Goal: Information Seeking & Learning: Learn about a topic

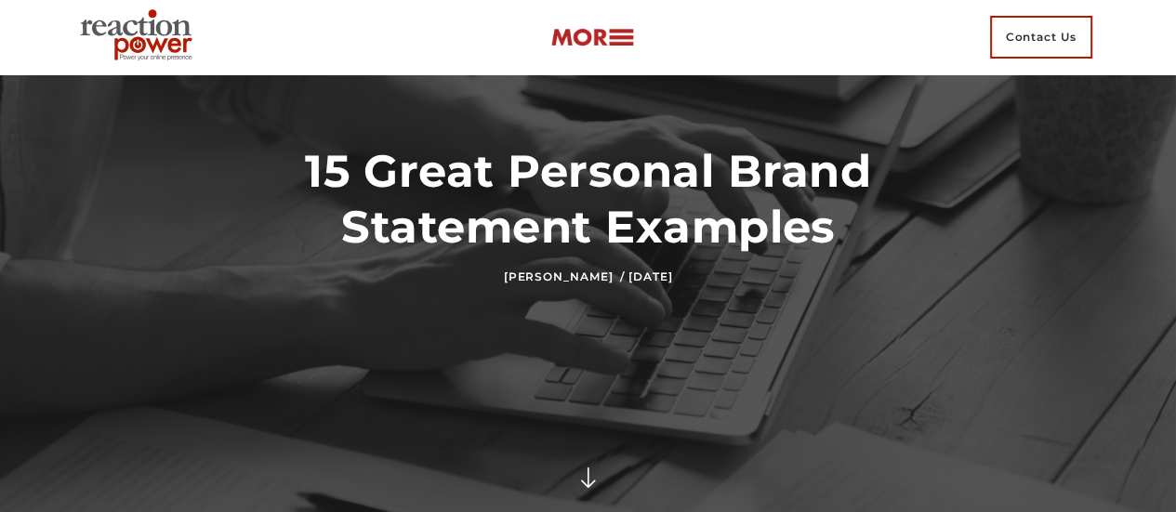
scroll to position [93, 0]
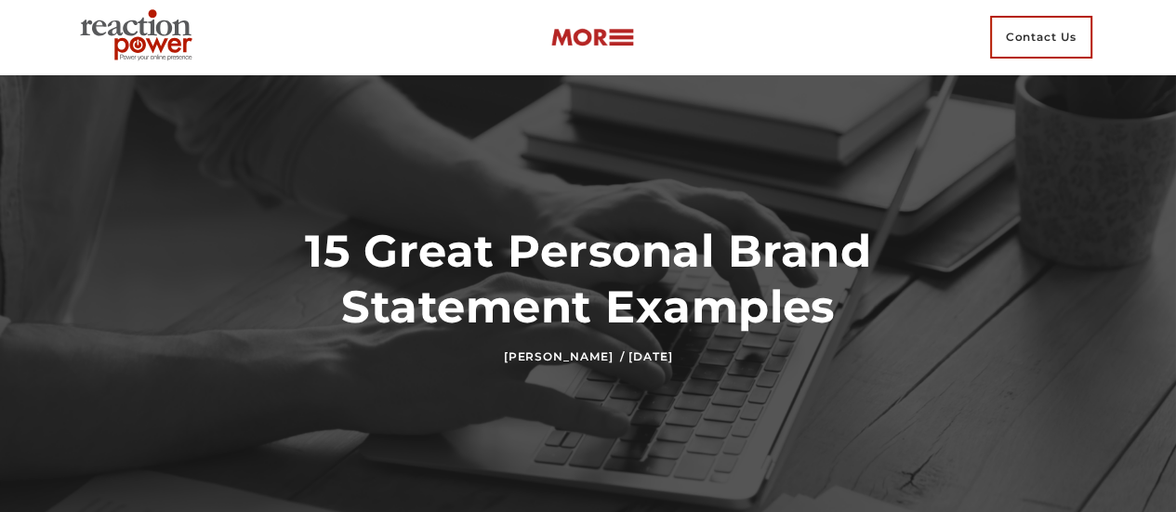
drag, startPoint x: 307, startPoint y: 230, endPoint x: 692, endPoint y: 353, distance: 404.2
click at [692, 353] on div "15 Great Personal Brand Statement Examples [PERSON_NAME] / [DATE]" at bounding box center [588, 293] width 706 height 141
copy div "15 Great Personal Brand Statement Examples [PERSON_NAME] / [DATE]"
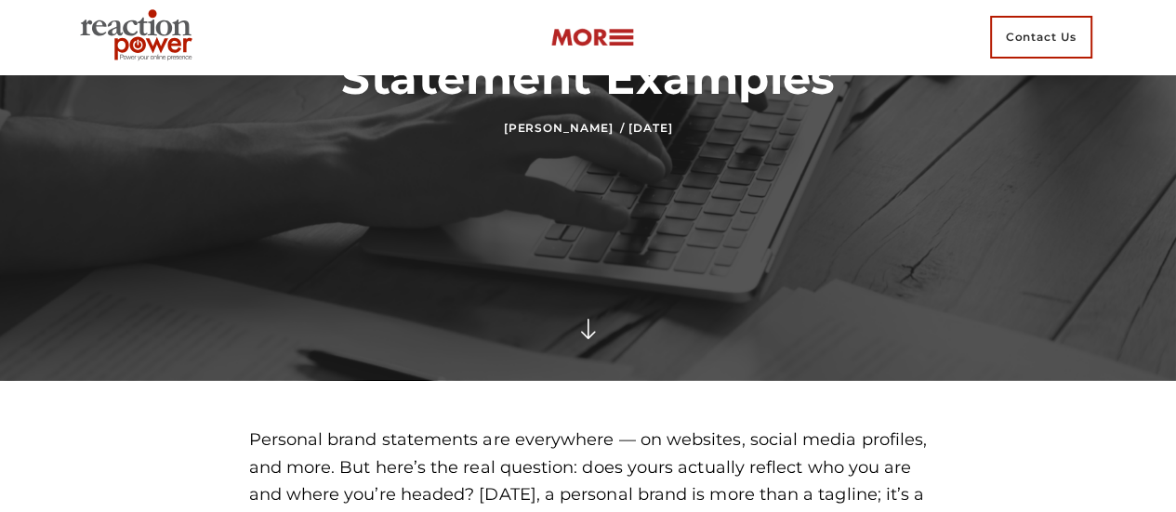
scroll to position [465, 0]
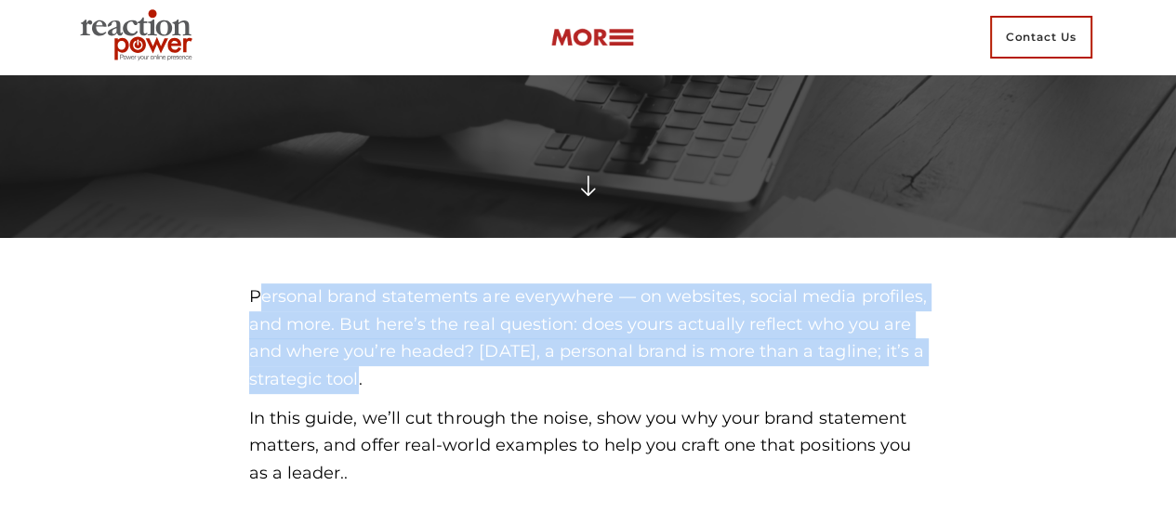
drag, startPoint x: 261, startPoint y: 300, endPoint x: 462, endPoint y: 388, distance: 219.0
click at [462, 388] on p "Personal brand statements are everywhere — on websites, social media profiles, …" at bounding box center [588, 339] width 679 height 111
click at [317, 327] on p "Personal brand statements are everywhere — on websites, social media profiles, …" at bounding box center [588, 339] width 679 height 111
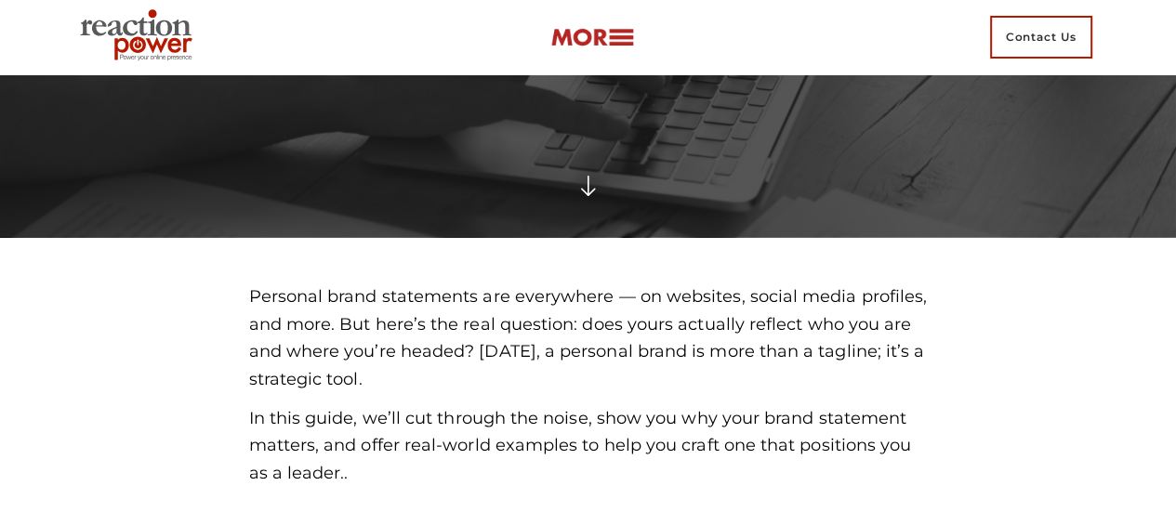
click at [267, 305] on p "Personal brand statements are everywhere — on websites, social media profiles, …" at bounding box center [588, 339] width 679 height 111
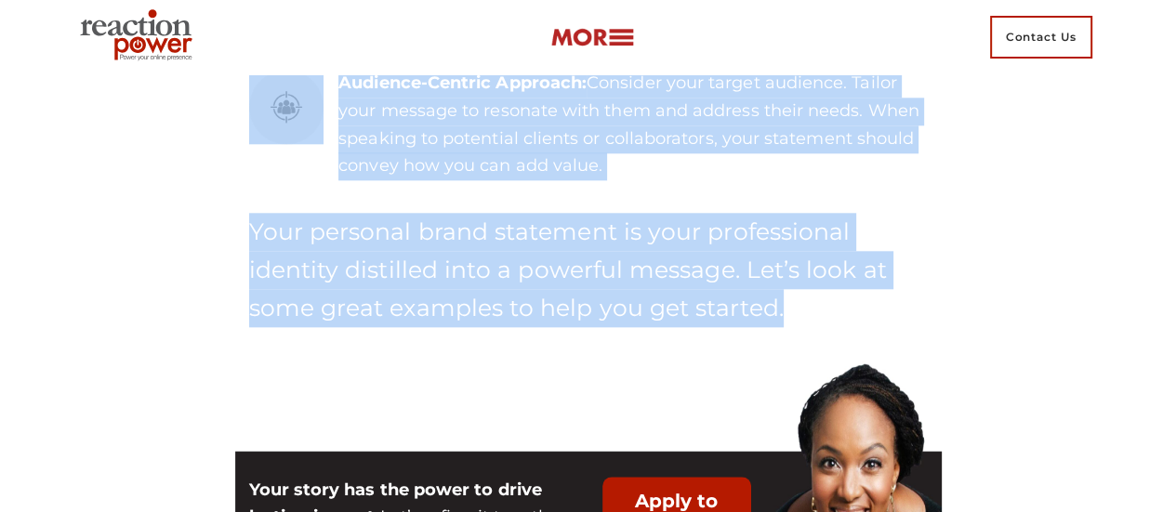
scroll to position [1766, 0]
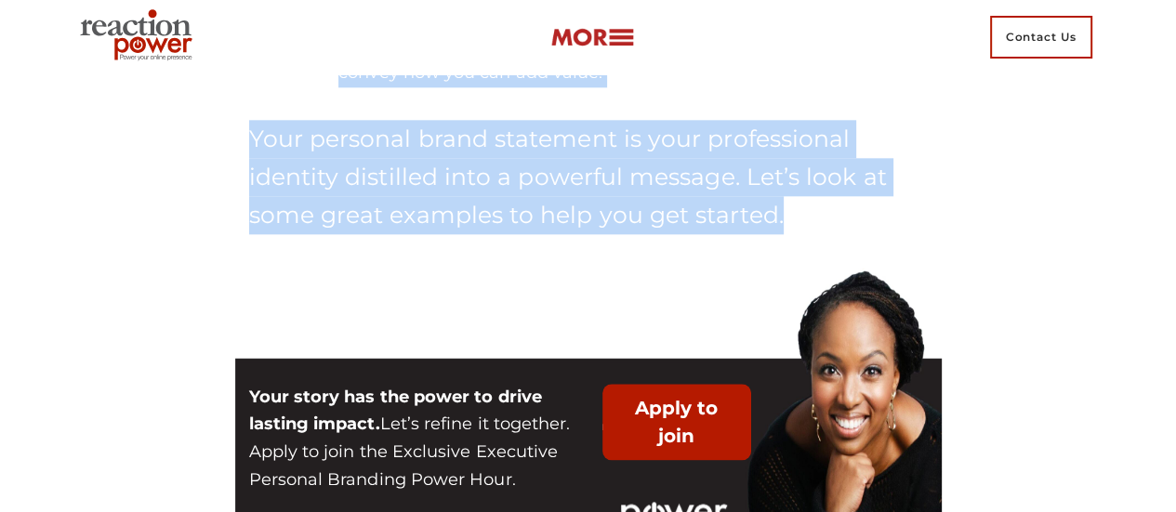
drag, startPoint x: 254, startPoint y: 293, endPoint x: 685, endPoint y: 275, distance: 431.7
copy div "Loremips dolor sitametcon adi elitseddoe — te incididu, utlabo etdol magnaali, …"
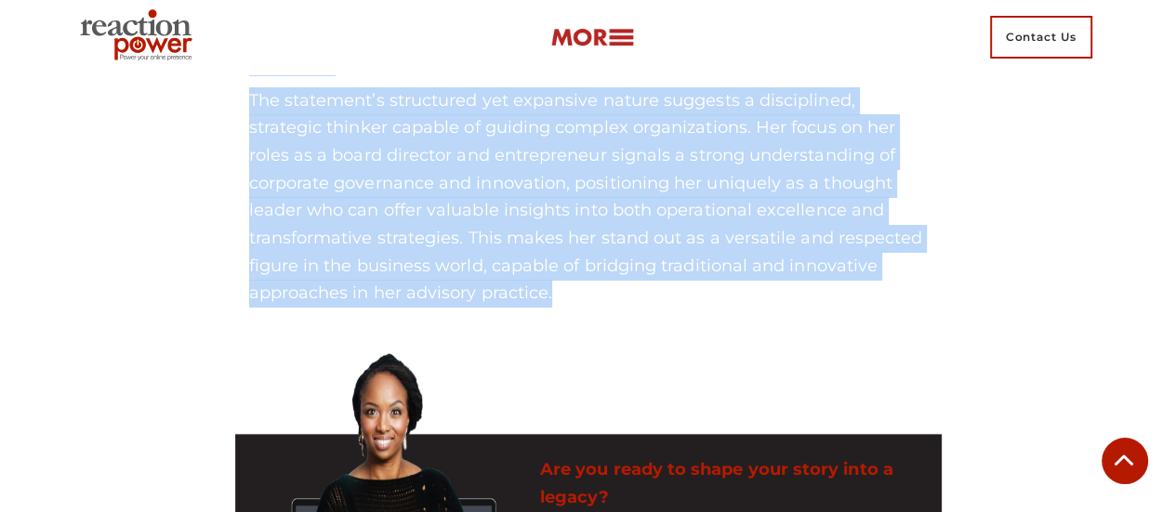
scroll to position [5578, 0]
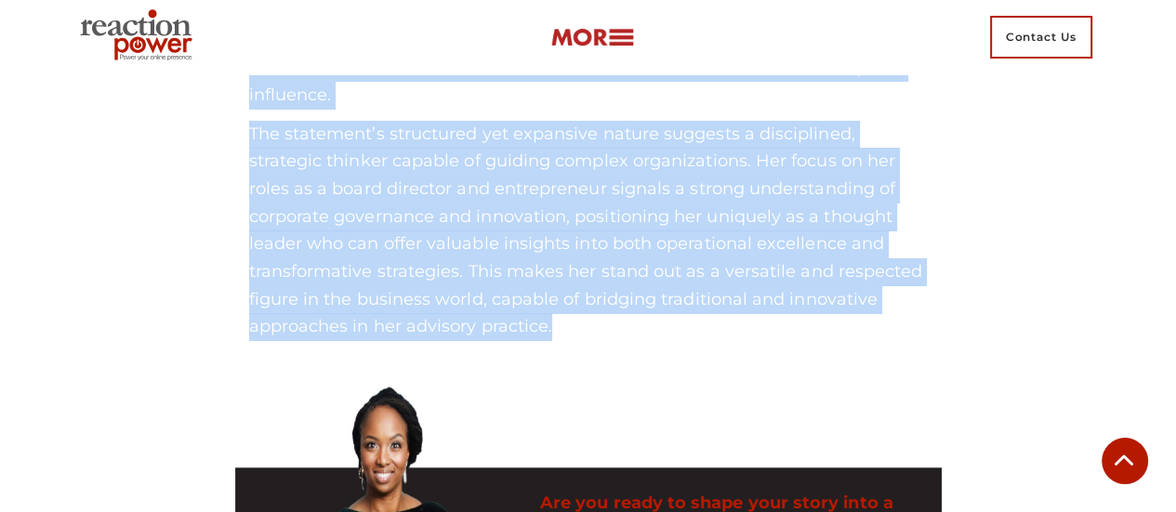
drag, startPoint x: 241, startPoint y: 244, endPoint x: 612, endPoint y: 326, distance: 379.8
copy div "Loremip Dolor – Sitam.con ADI 9e Sedd Eiusmodtempo. InCididu: $0 Utlabo. $768E …"
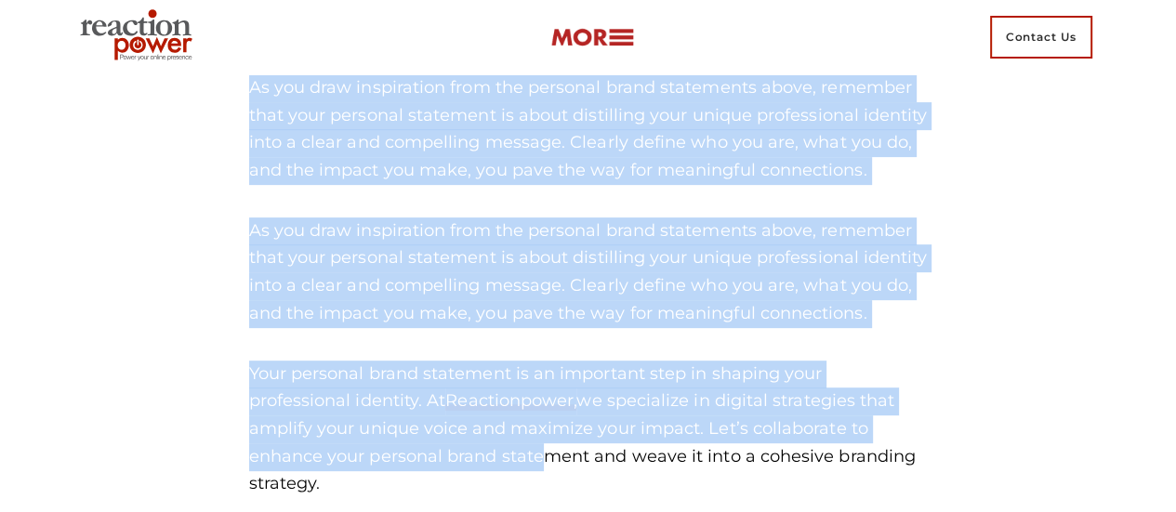
scroll to position [12271, 0]
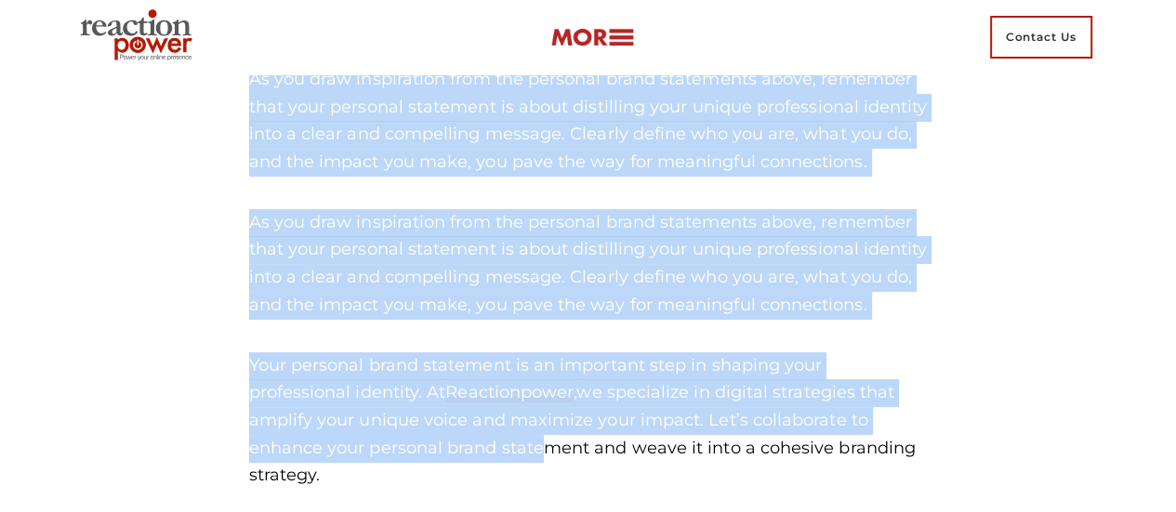
drag, startPoint x: 238, startPoint y: 198, endPoint x: 878, endPoint y: 385, distance: 666.3
copy div "Loremip Dolo – SIT am Consec Adi Elits doeiusm tem; incidid utlabore etdolo; ma…"
